Goal: Register for event/course

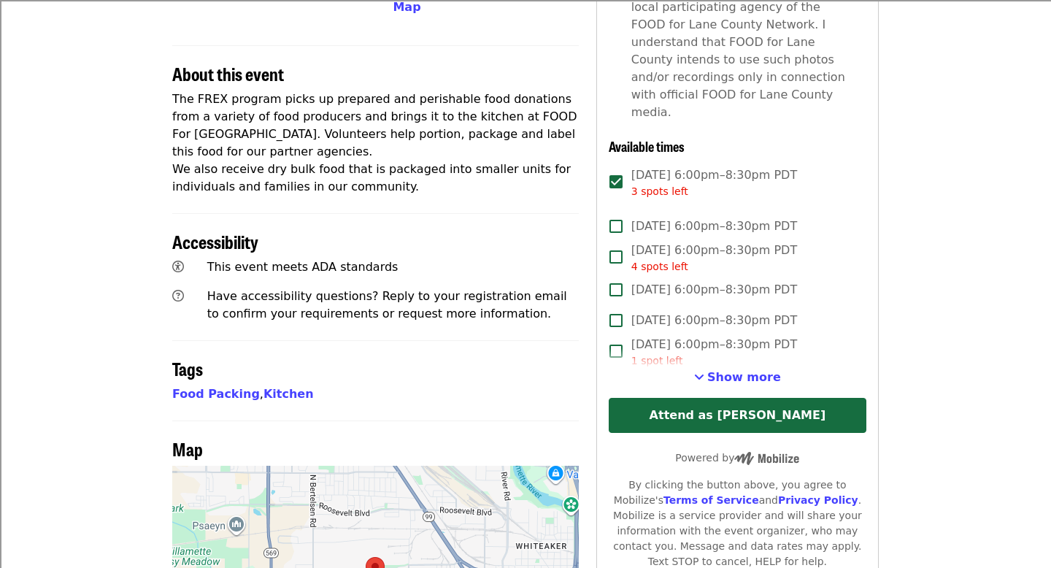
scroll to position [611, 0]
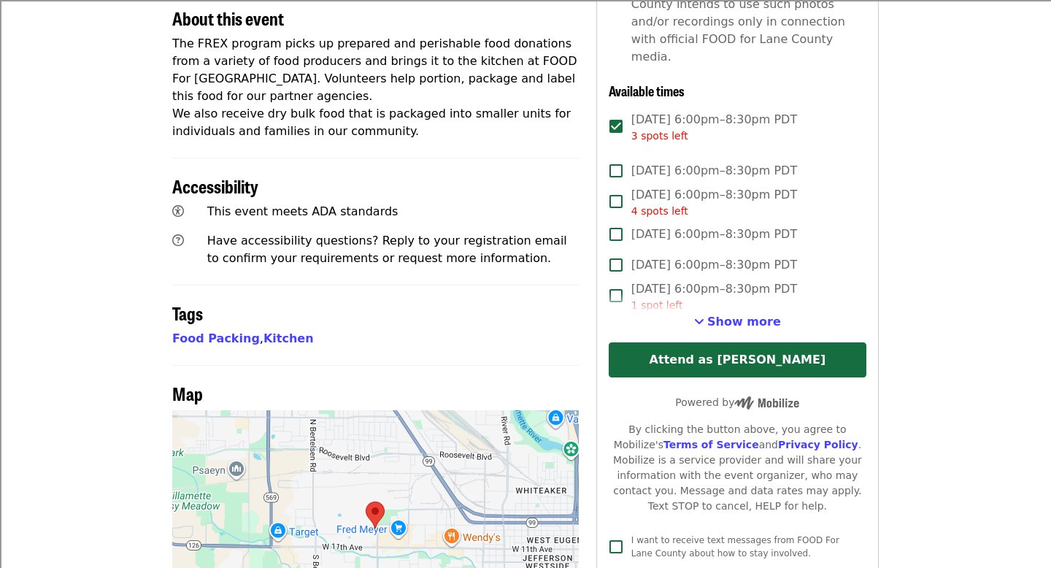
click at [759, 315] on span "Show more" at bounding box center [744, 322] width 74 height 14
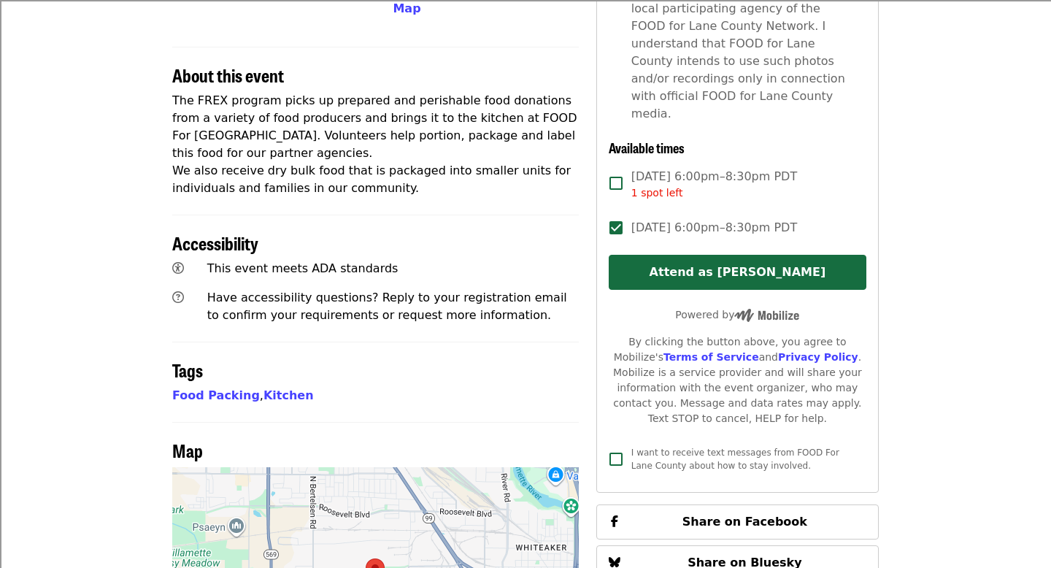
scroll to position [542, 0]
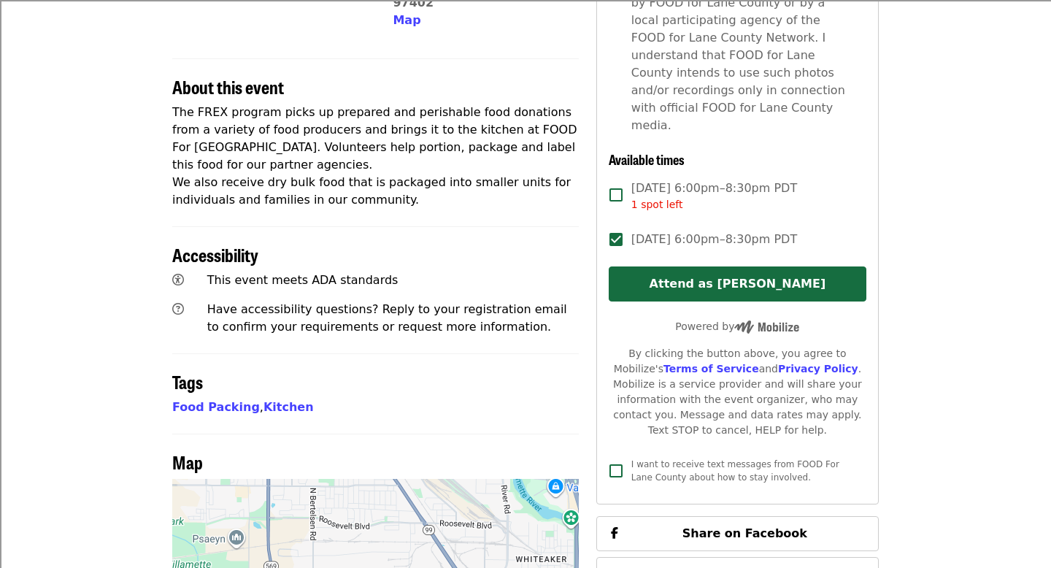
click at [645, 231] on span "[DATE] 6:00pm–8:30pm PDT" at bounding box center [714, 240] width 166 height 18
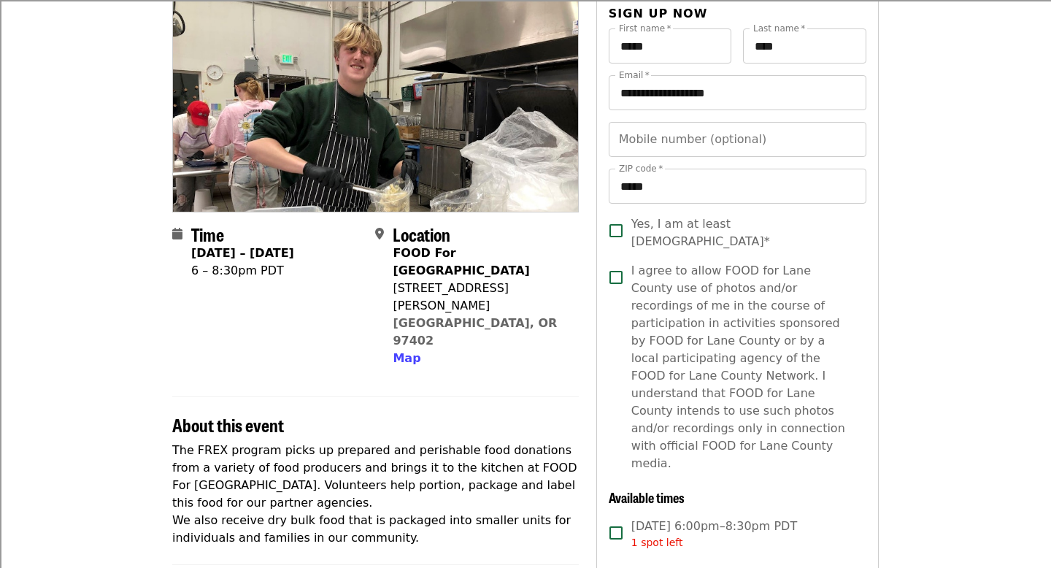
scroll to position [131, 0]
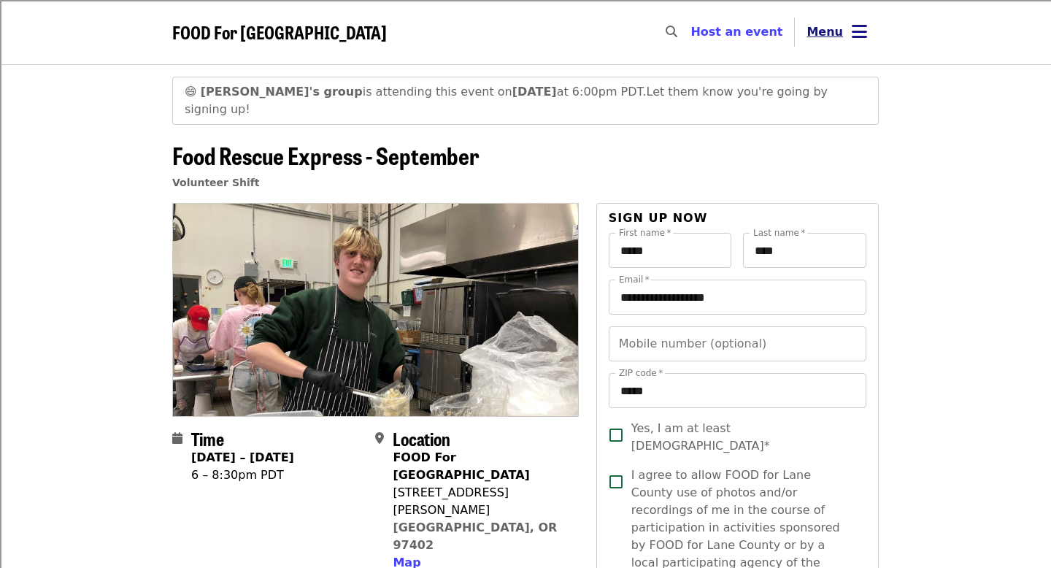
click at [818, 41] on button "Menu" at bounding box center [837, 32] width 84 height 35
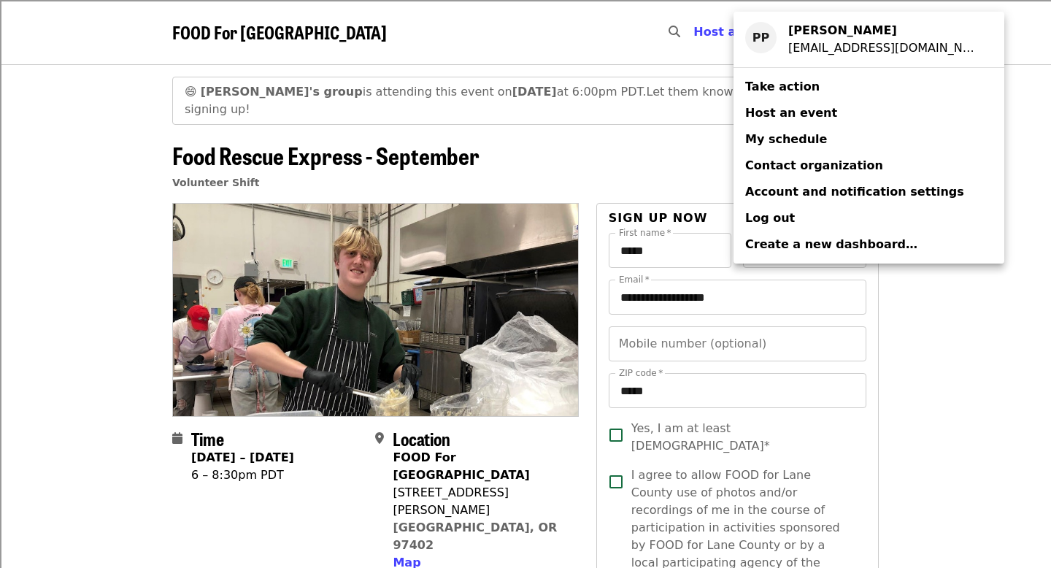
click at [818, 41] on div "spark02@4j.lane.edu" at bounding box center [884, 48] width 193 height 18
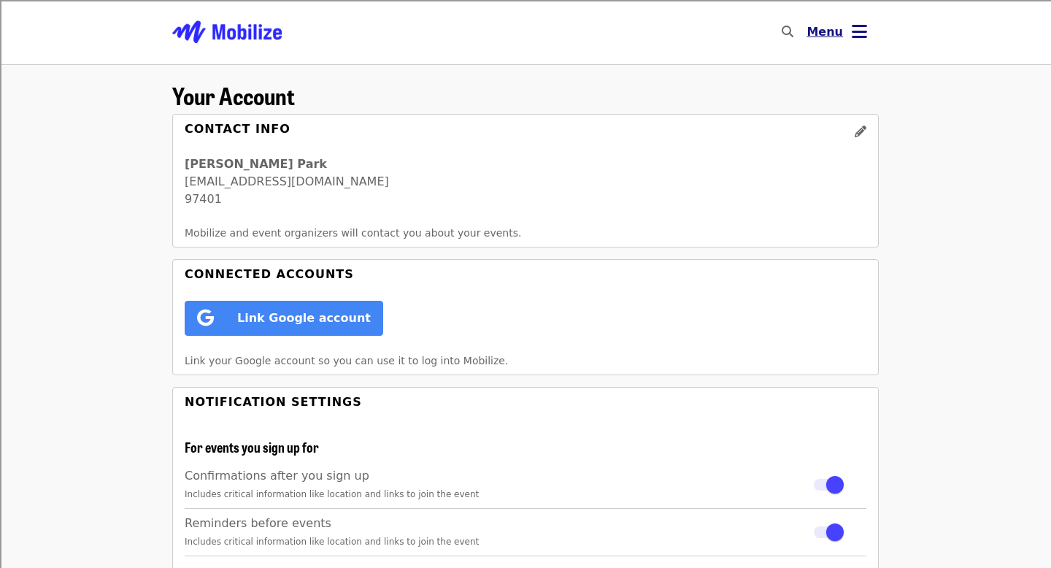
click at [818, 42] on button "Menu" at bounding box center [837, 32] width 84 height 35
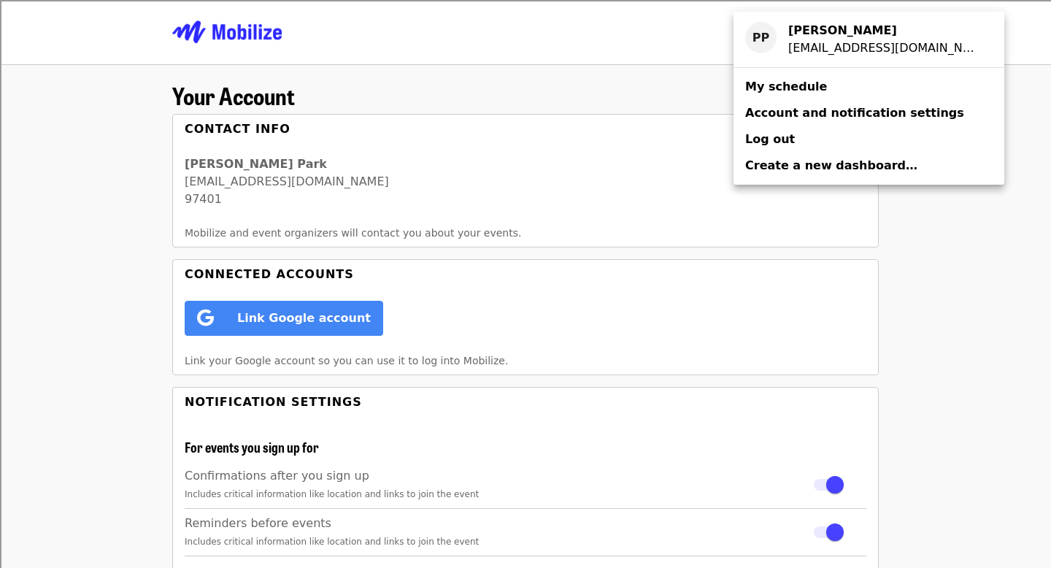
click at [812, 95] on span "My schedule" at bounding box center [786, 87] width 82 height 18
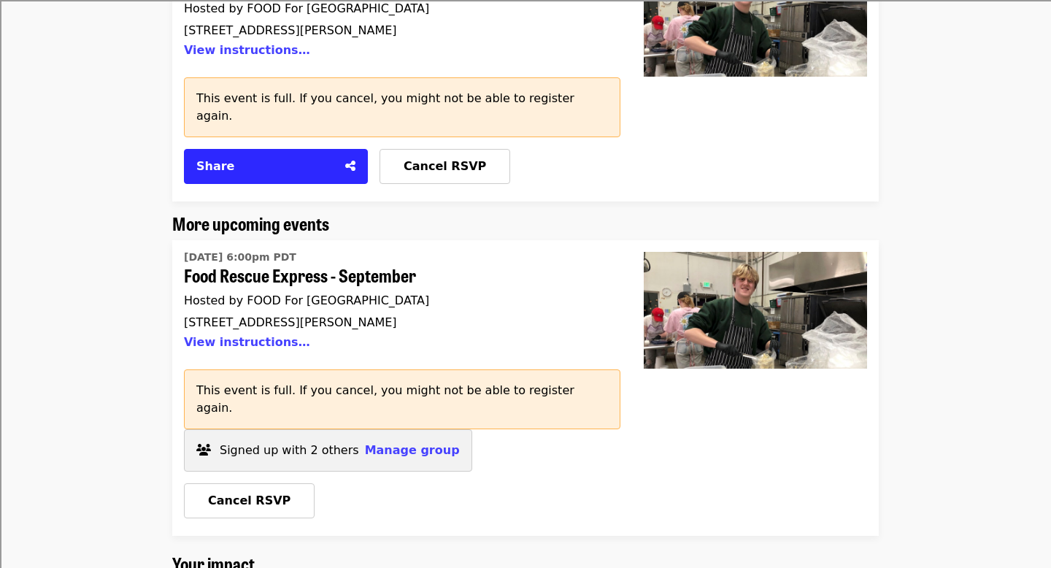
scroll to position [288, 0]
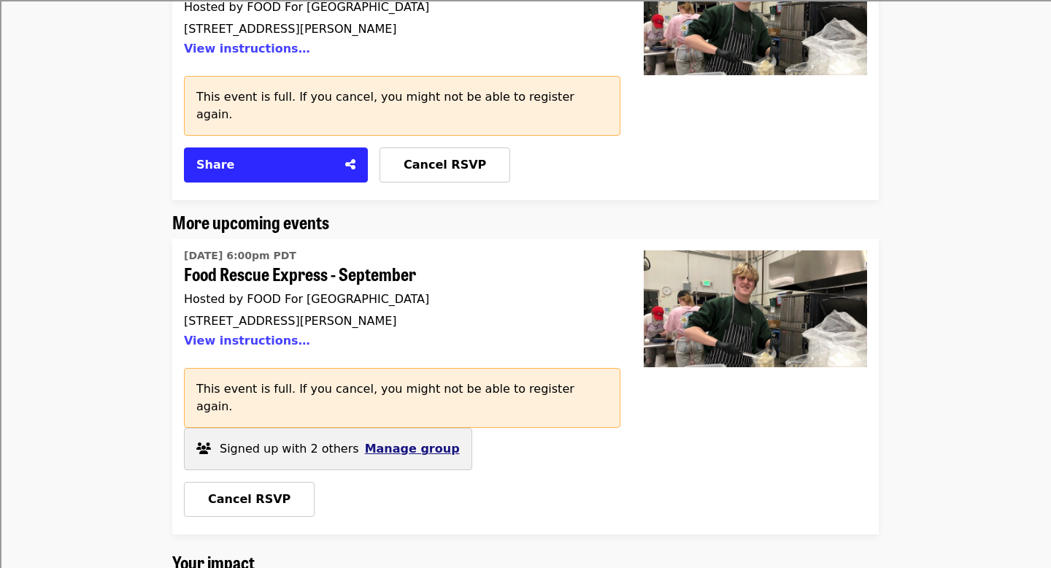
click at [415, 442] on span "Manage group" at bounding box center [412, 449] width 95 height 14
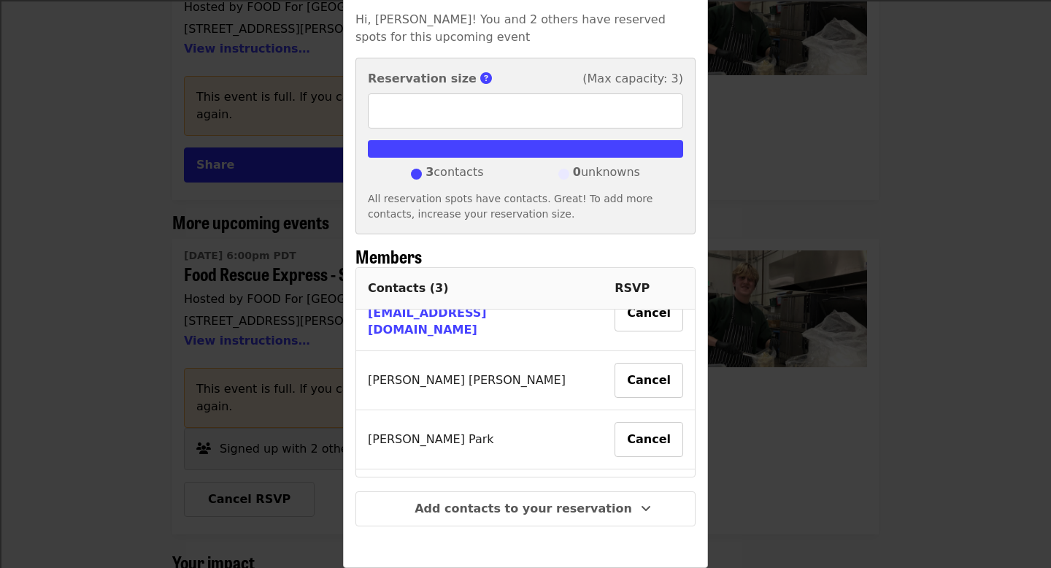
scroll to position [0, 0]
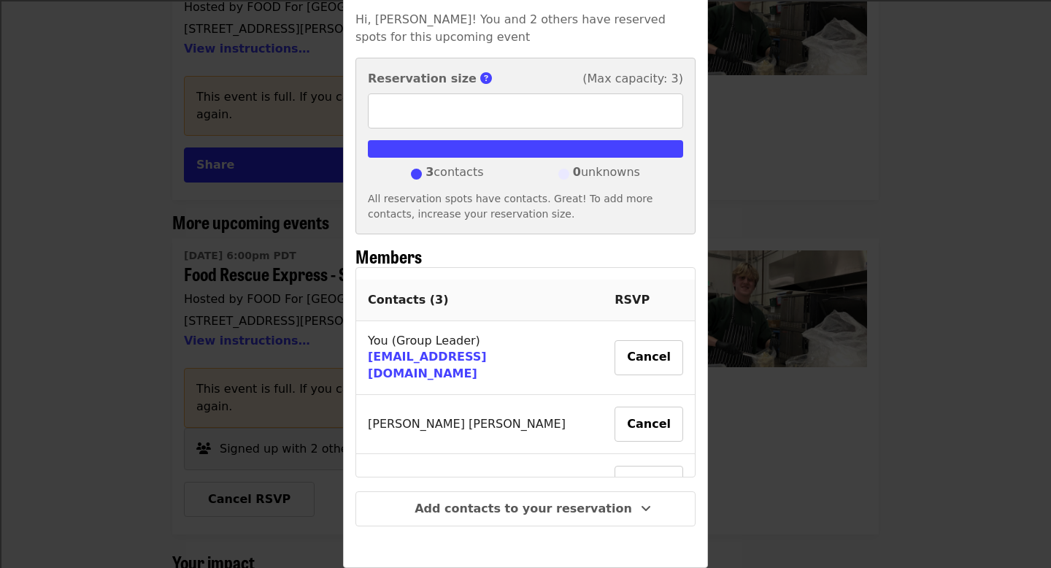
click at [819, 246] on div "Group details Hi, Peter! You and 2 others have reserved spots for this upcoming…" at bounding box center [525, 284] width 1051 height 568
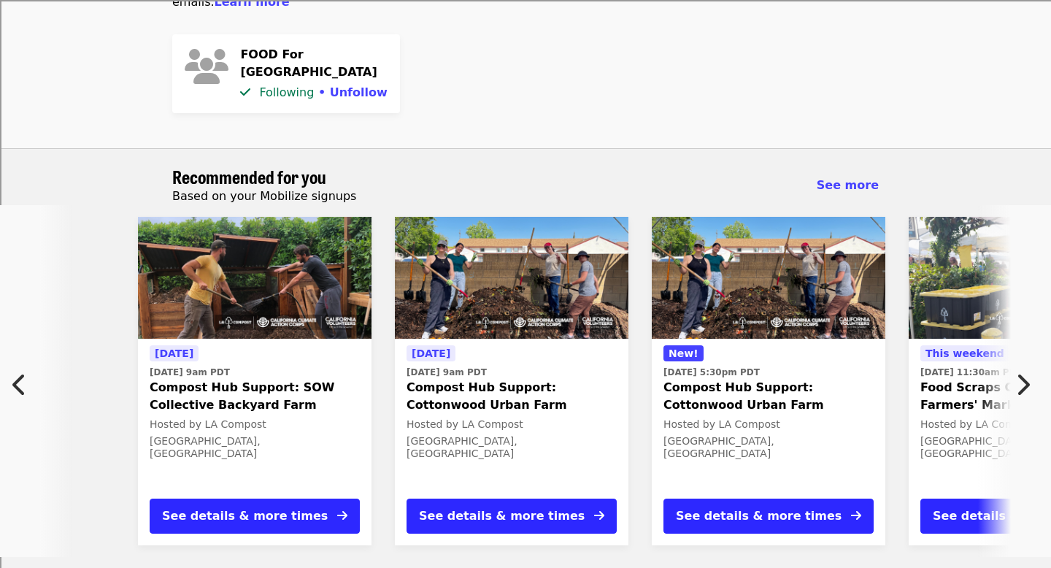
scroll to position [0, 15]
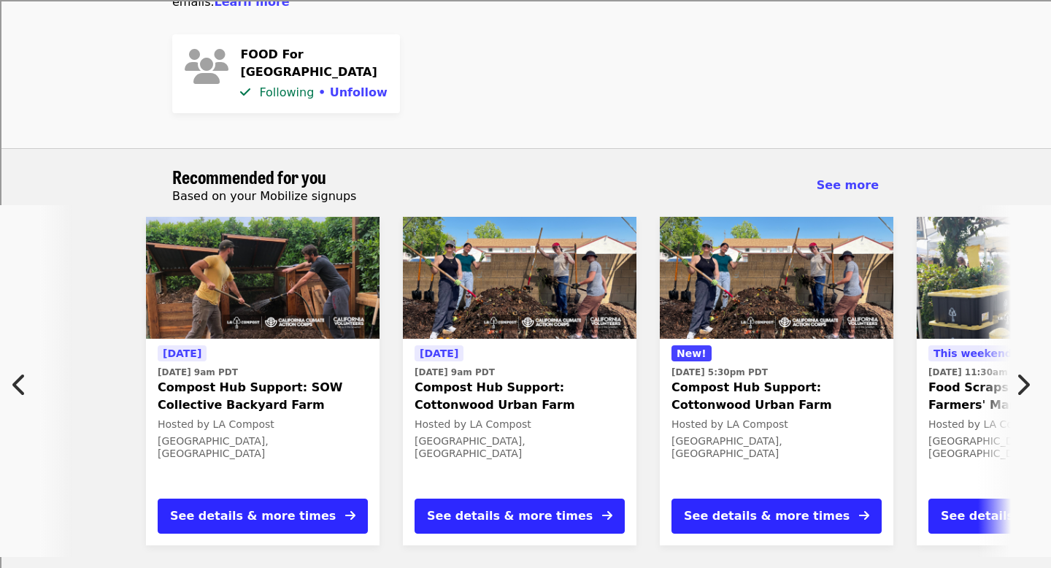
click at [555, 217] on img at bounding box center [520, 278] width 234 height 123
